Goal: Transaction & Acquisition: Purchase product/service

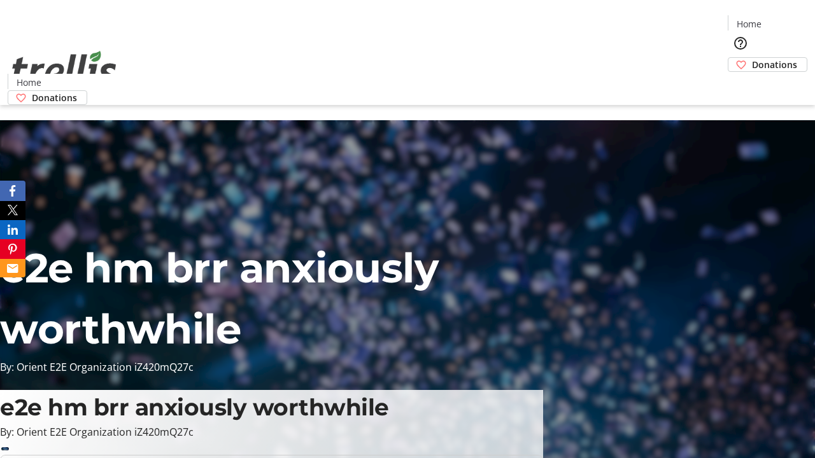
click at [752, 58] on span "Donations" at bounding box center [774, 64] width 45 height 13
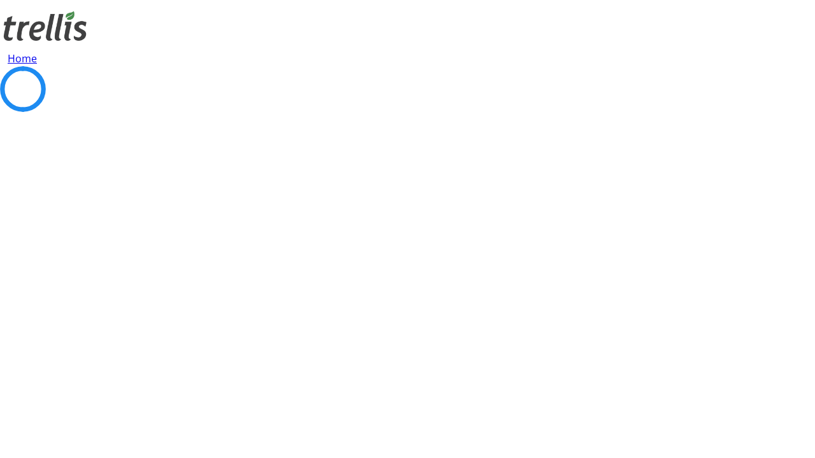
select select "CA"
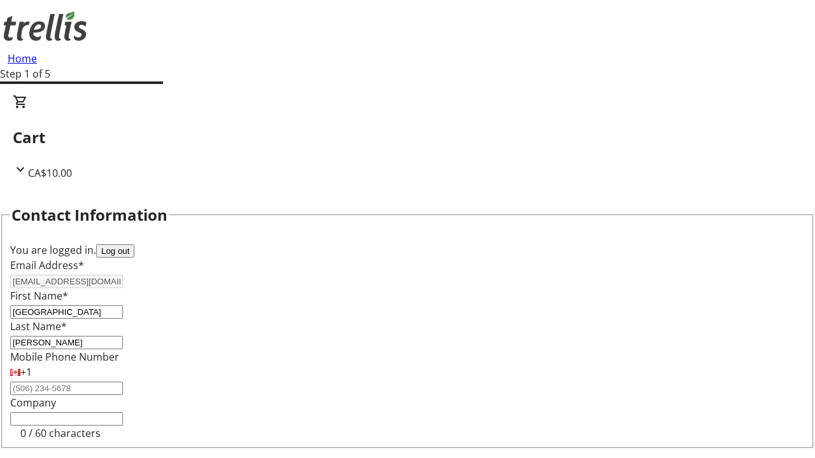
scroll to position [171, 0]
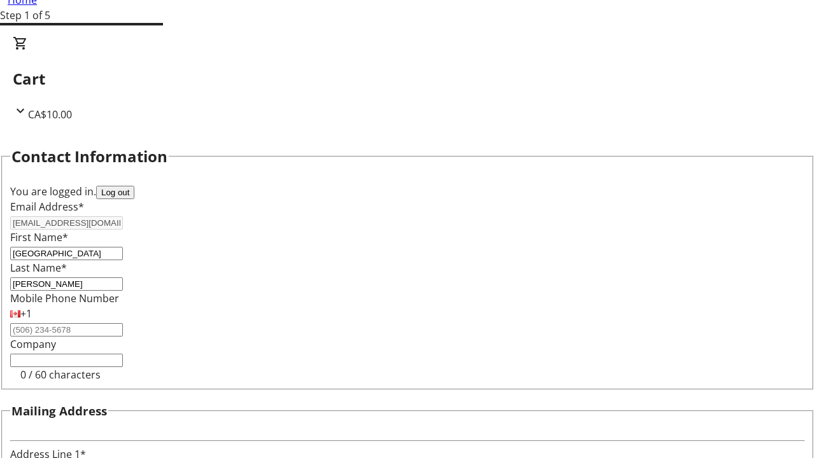
type input "[STREET_ADDRESS][PERSON_NAME]"
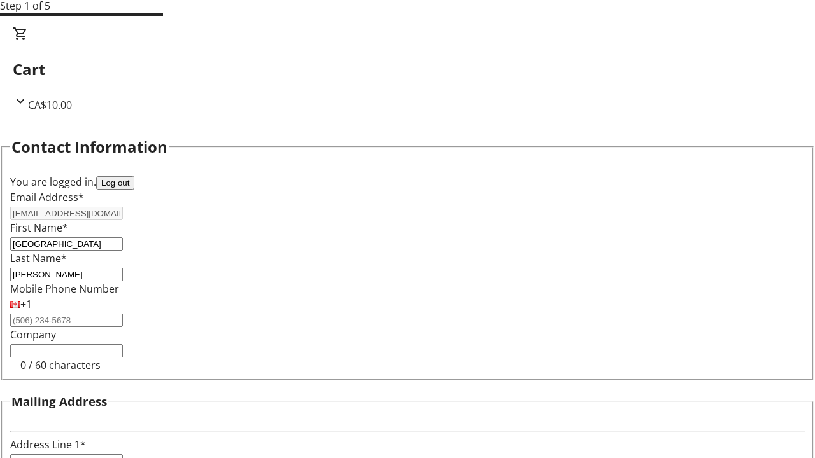
type input "Kelowna"
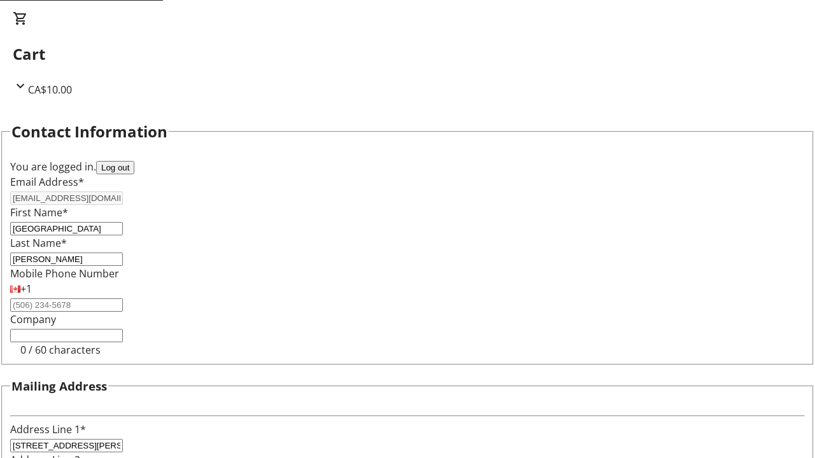
select select "BC"
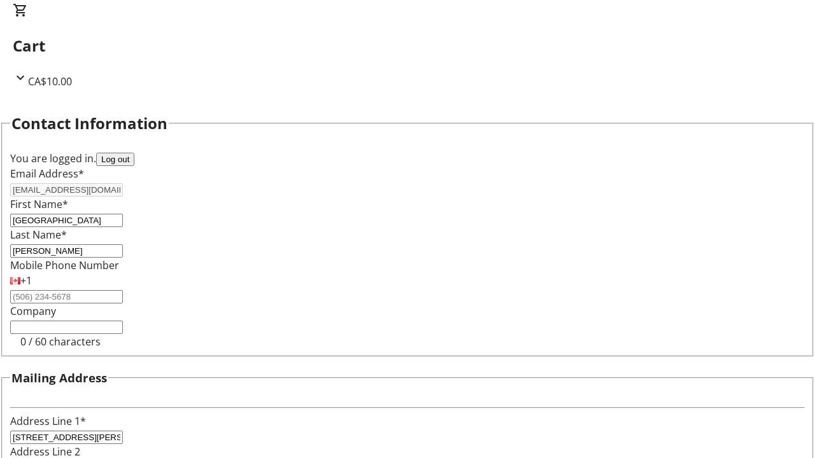
type input "Kelowna"
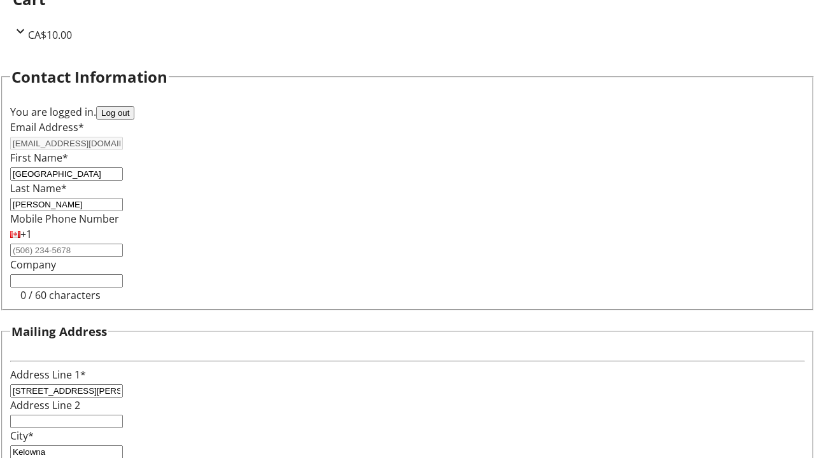
type input "V1Y 0C2"
